Goal: Transaction & Acquisition: Purchase product/service

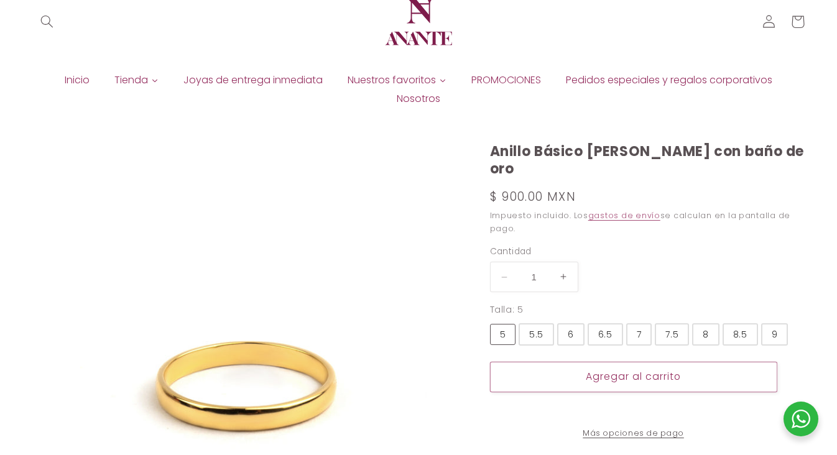
select select "{"isForProduct":true,"id":43715634004122,"title":"5","available":true,"price":9…"
select select "{"isForProduct":false,"id":43922359845018,"title":"7","available":true,"price":…"
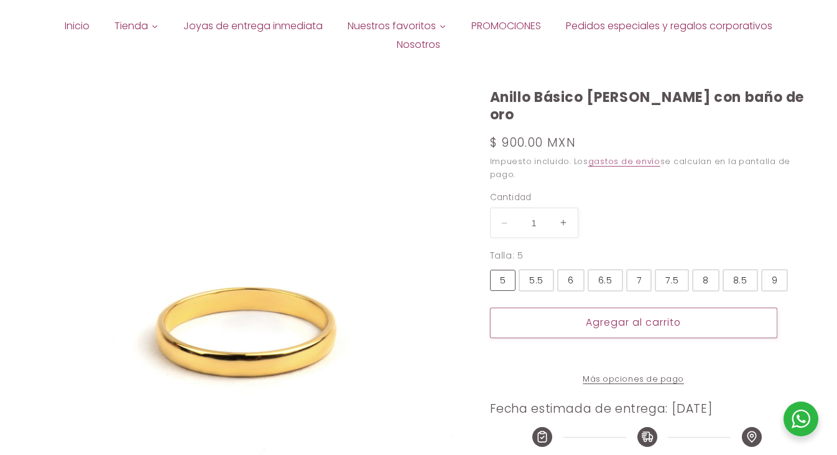
scroll to position [89, 0]
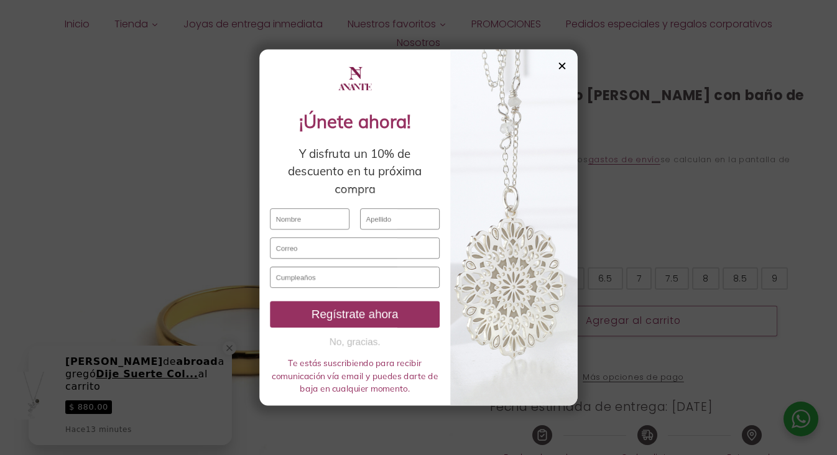
click at [590, 38] on div "✕" at bounding box center [586, 38] width 11 height 14
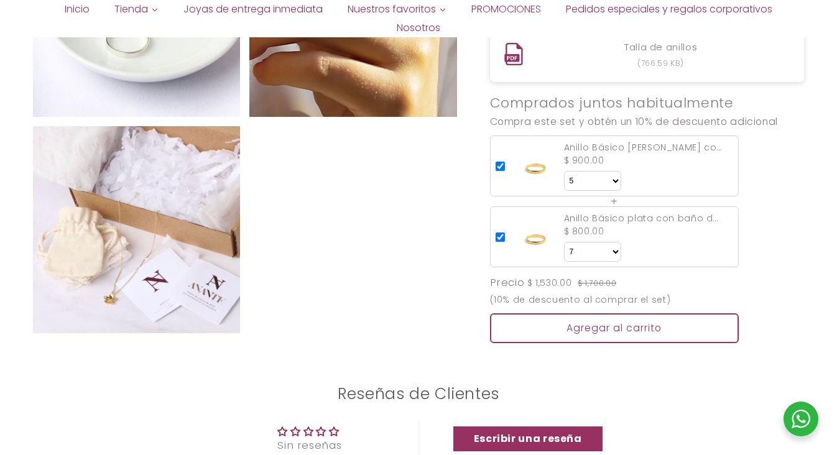
scroll to position [990, 0]
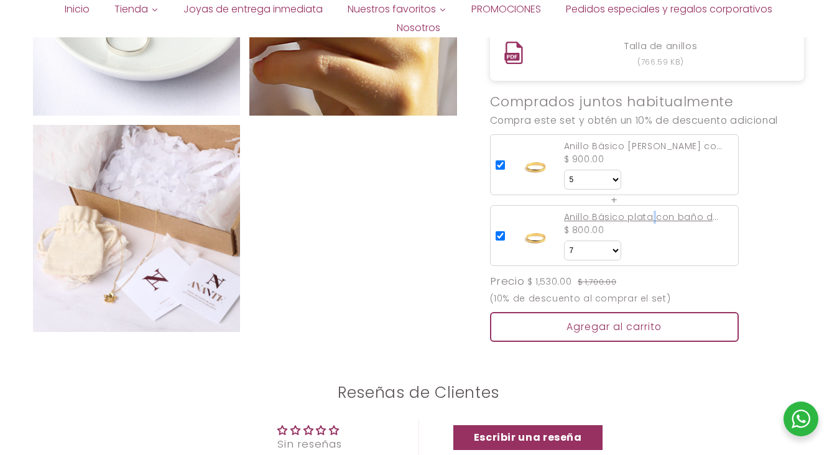
click at [610, 211] on div "Anillo Básico plata con baño de oro" at bounding box center [643, 217] width 159 height 13
select select "{"id":43922359845018,"title":"7","available":true,"price":80000,"featuredImageS…"
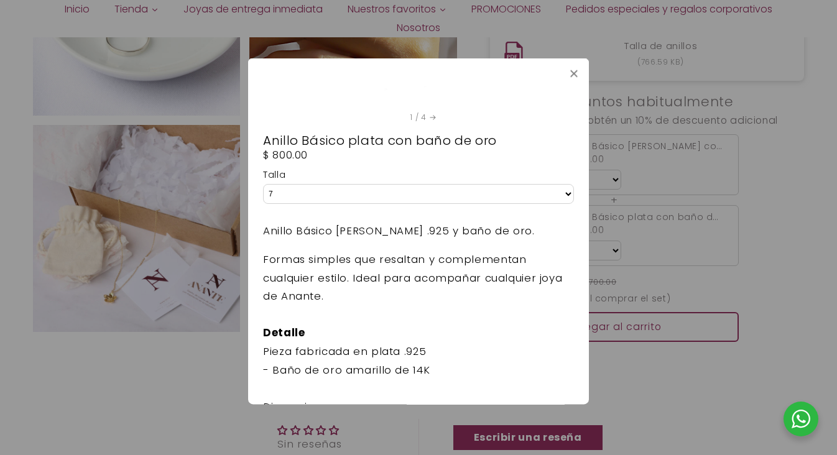
scroll to position [130, 0]
click at [364, 198] on select "Talla 7" at bounding box center [418, 195] width 311 height 20
click at [263, 185] on select "Talla 7" at bounding box center [418, 195] width 311 height 20
click at [577, 72] on icon at bounding box center [574, 73] width 10 height 10
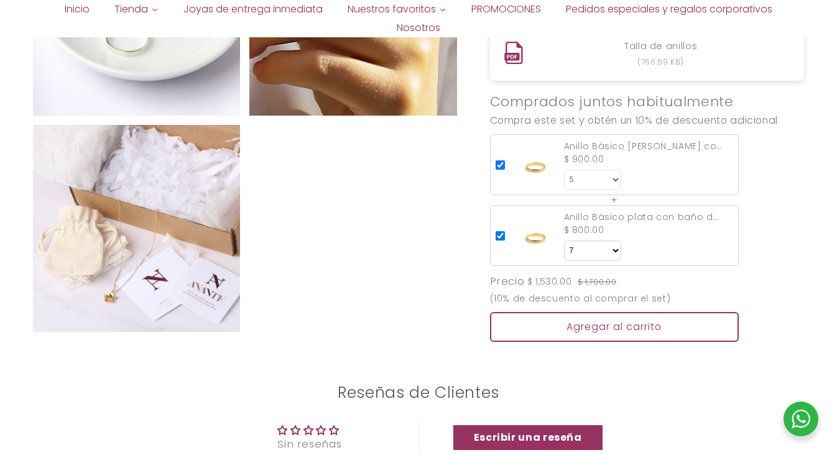
click at [614, 170] on select "Talla 5 5.5 6 6.5 7 7.5 8 8.5 9" at bounding box center [592, 180] width 57 height 20
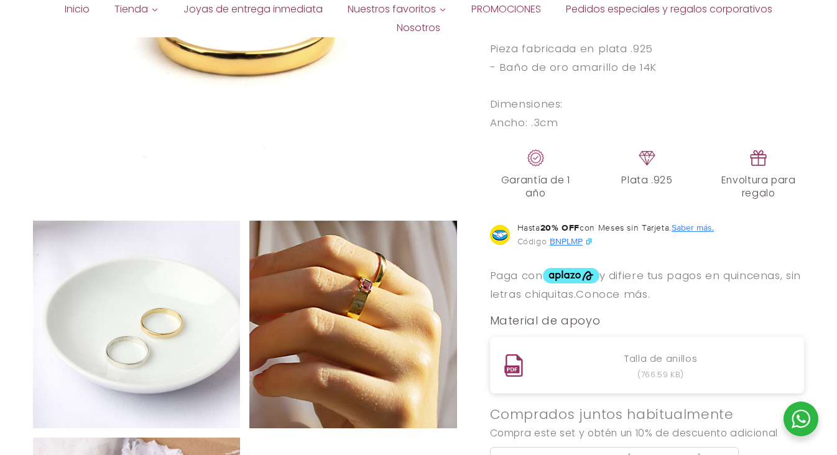
scroll to position [680, 0]
